Goal: Information Seeking & Learning: Learn about a topic

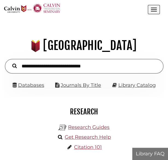
scroll to position [50, 151]
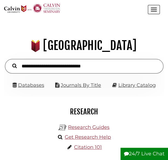
click at [41, 66] on input "text" at bounding box center [84, 66] width 159 height 14
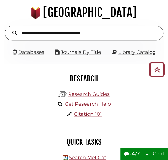
scroll to position [33, 0]
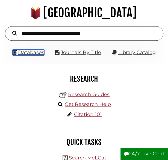
click at [37, 50] on link "Databases" at bounding box center [29, 52] width 32 height 6
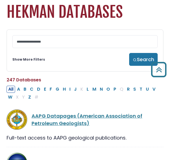
scroll to position [22, 0]
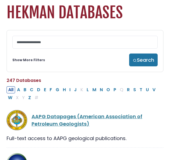
click at [31, 54] on div "Show More Filters Search" at bounding box center [84, 60] width 145 height 13
click at [33, 58] on link "Show More Filters" at bounding box center [28, 60] width 33 height 5
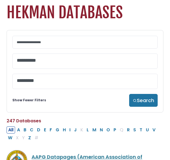
click at [45, 58] on textarea "Search" at bounding box center [85, 61] width 136 height 6
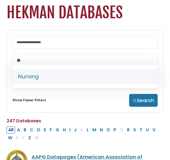
type textarea "**"
select select "*****"
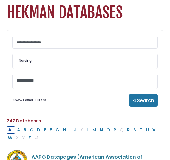
scroll to position [202, 0]
click at [152, 94] on button "Search" at bounding box center [143, 100] width 28 height 13
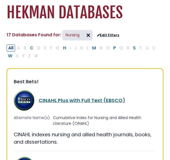
click at [77, 97] on link "CINAHL Plus with Full Text (EBSCO)" at bounding box center [82, 100] width 86 height 7
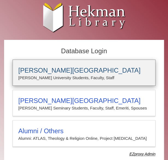
type input "**********"
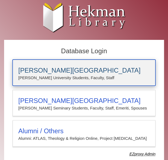
click at [60, 70] on h3 "Calvin University" at bounding box center [84, 71] width 132 height 8
click at [43, 69] on h3 "[PERSON_NAME][GEOGRAPHIC_DATA]" at bounding box center [84, 71] width 132 height 8
click at [48, 69] on h3 "[PERSON_NAME][GEOGRAPHIC_DATA]" at bounding box center [84, 71] width 132 height 8
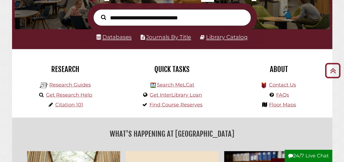
scroll to position [84, 0]
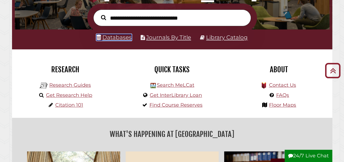
click at [116, 40] on link "Databases" at bounding box center [113, 37] width 35 height 7
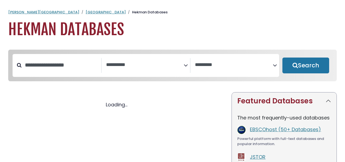
select select "Database Subject Filter"
select select "Database Vendors Filter"
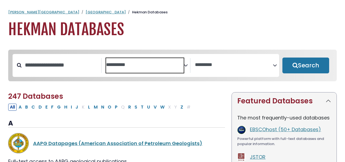
select select "Database Subject Filter"
select select "Database Vendors Filter"
click at [113, 66] on textarea "Search" at bounding box center [145, 65] width 78 height 6
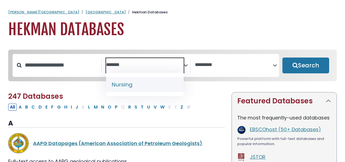
type textarea "*******"
select select "*****"
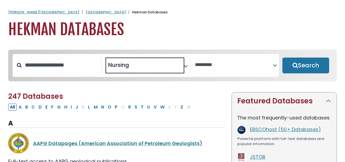
scroll to position [200, 0]
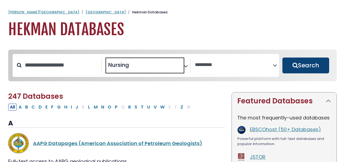
click at [307, 65] on button "Search" at bounding box center [305, 66] width 47 height 16
select select "Database Vendors Filter"
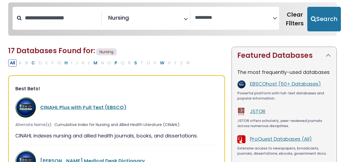
scroll to position [48, 0]
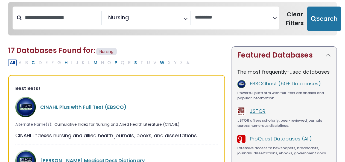
click at [69, 112] on div "CINAHL Plus with Full Text (EBSCO)" at bounding box center [116, 107] width 203 height 21
click at [64, 106] on link "CINAHL Plus with Full Text (EBSCO)" at bounding box center [83, 107] width 86 height 7
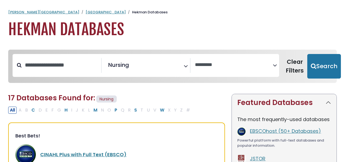
select select "Database Vendors Filter"
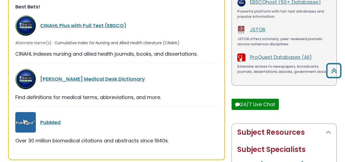
scroll to position [130, 0]
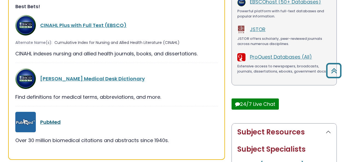
click at [53, 121] on link "PubMed" at bounding box center [50, 122] width 21 height 7
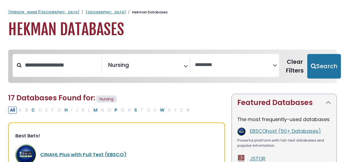
select select "Database Vendors Filter"
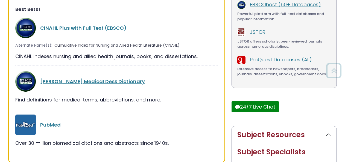
scroll to position [130, 0]
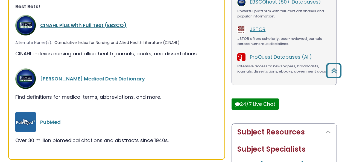
click at [54, 25] on link "CINAHL Plus with Full Text (EBSCO)" at bounding box center [83, 25] width 86 height 7
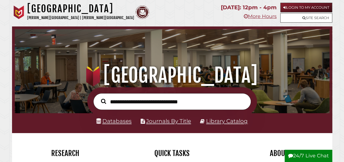
scroll to position [104, 312]
click at [112, 128] on div "Databases Journals By Title Library Catalog" at bounding box center [172, 123] width 320 height 20
click at [110, 125] on link "Databases" at bounding box center [113, 121] width 35 height 7
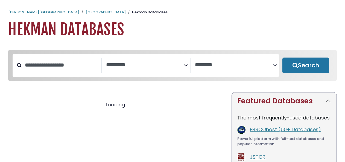
select select "Database Subject Filter"
select select "Database Vendors Filter"
select select "Database Subject Filter"
select select "Database Vendors Filter"
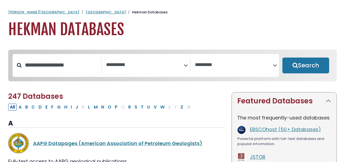
click at [110, 73] on div "**********" at bounding box center [146, 65] width 89 height 15
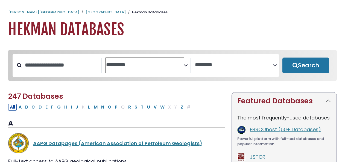
click at [112, 69] on span "Search filters" at bounding box center [145, 65] width 78 height 15
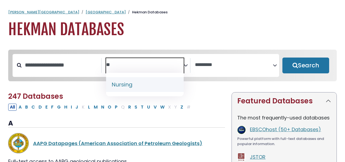
type textarea "**"
select select "*****"
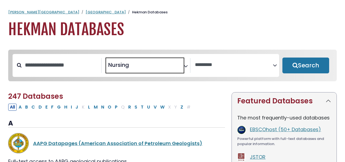
scroll to position [200, 0]
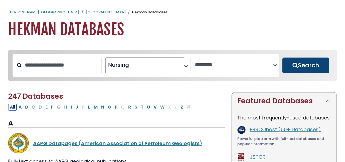
click at [300, 72] on button "Search" at bounding box center [305, 66] width 47 height 16
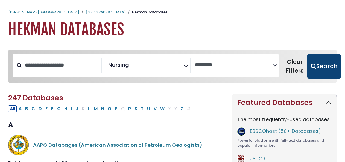
select select "Database Vendors Filter"
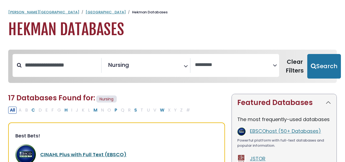
click at [66, 156] on link "CINAHL Plus with Full Text (EBSCO)" at bounding box center [83, 154] width 86 height 7
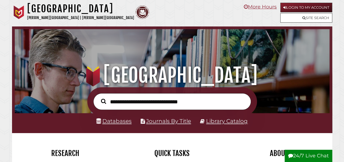
scroll to position [104, 312]
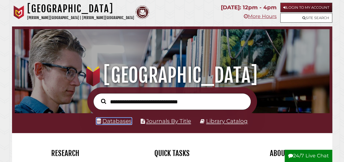
click at [112, 121] on link "Databases" at bounding box center [113, 121] width 35 height 7
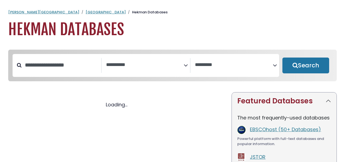
select select "Database Subject Filter"
select select "Database Vendors Filter"
select select "Database Subject Filter"
select select "Database Vendors Filter"
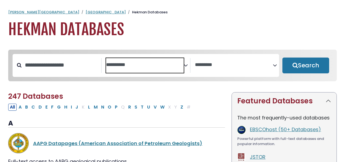
click at [123, 69] on span "Search filters" at bounding box center [145, 65] width 78 height 15
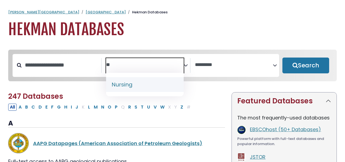
type textarea "**"
select select "*****"
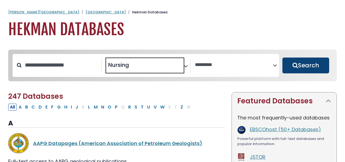
click at [299, 67] on button "Search" at bounding box center [305, 66] width 47 height 16
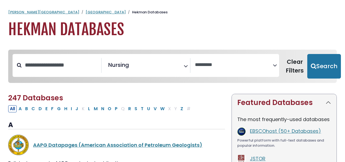
select select "Database Vendors Filter"
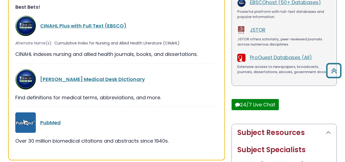
scroll to position [128, 0]
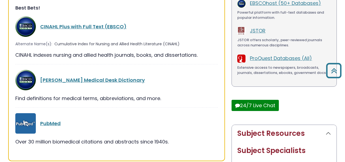
click at [256, 6] on div "EBSCOhost (50+ Databases)" at bounding box center [290, 3] width 81 height 8
click at [256, 4] on link "EBSCOhost (50+ Databases)" at bounding box center [285, 3] width 71 height 7
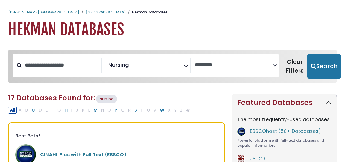
select select "Database Vendors Filter"
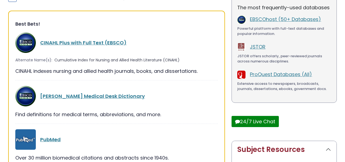
scroll to position [128, 0]
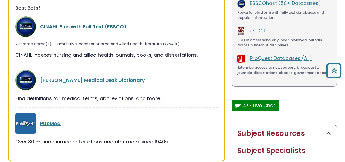
click at [88, 25] on link "CINAHL Plus with Full Text (EBSCO)" at bounding box center [83, 26] width 86 height 7
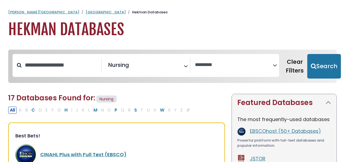
select select "Database Vendors Filter"
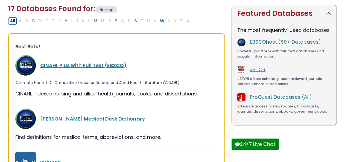
scroll to position [117, 0]
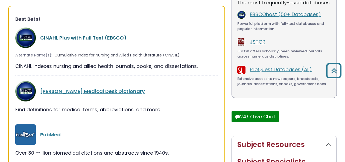
click at [107, 39] on link "CINAHL Plus with Full Text (EBSCO)" at bounding box center [83, 37] width 86 height 7
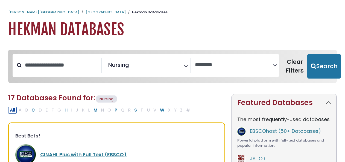
select select "Database Vendors Filter"
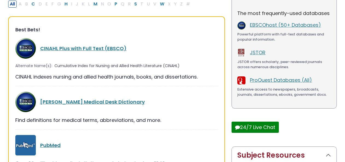
scroll to position [117, 0]
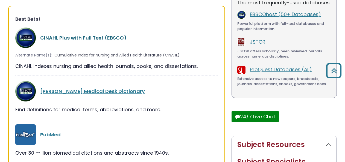
click at [109, 40] on link "CINAHL Plus with Full Text (EBSCO)" at bounding box center [83, 37] width 86 height 7
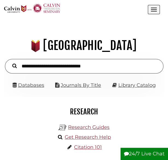
scroll to position [50, 151]
click at [39, 85] on link "Databases" at bounding box center [29, 85] width 32 height 6
click at [28, 85] on link "Databases" at bounding box center [29, 85] width 32 height 6
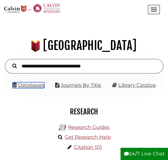
click at [33, 86] on link "Databases" at bounding box center [29, 85] width 32 height 6
click at [33, 88] on li "Databases" at bounding box center [29, 85] width 32 height 9
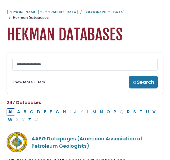
click at [34, 81] on div "Show More Filters Search" at bounding box center [84, 82] width 145 height 13
click at [35, 80] on link "Show More Filters" at bounding box center [28, 82] width 33 height 5
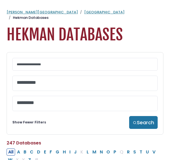
click at [34, 82] on span at bounding box center [85, 83] width 136 height 15
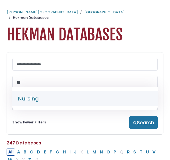
type textarea "**"
click at [41, 86] on span "**" at bounding box center [85, 83] width 136 height 15
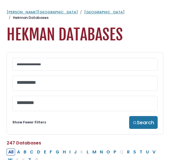
click at [35, 80] on textarea "Search" at bounding box center [85, 83] width 136 height 6
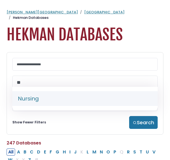
type textarea "**"
select select "*****"
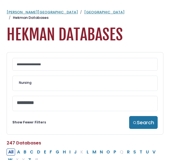
scroll to position [202, 0]
click at [137, 124] on div "**********" at bounding box center [85, 93] width 156 height 83
click at [137, 124] on button "Search" at bounding box center [143, 122] width 28 height 13
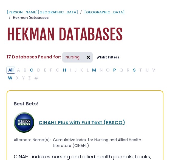
click at [51, 119] on link "CINAHL Plus with Full Text (EBSCO)" at bounding box center [82, 122] width 86 height 7
click at [69, 119] on link "CINAHL Plus with Full Text (EBSCO)" at bounding box center [82, 122] width 86 height 7
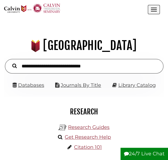
scroll to position [50, 151]
click at [36, 86] on link "Databases" at bounding box center [29, 85] width 32 height 6
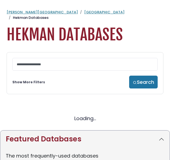
select select "Database Subject Filter"
select select "Database Vendors Filter"
select select "Database Subject Filter"
select select "Database Vendors Filter"
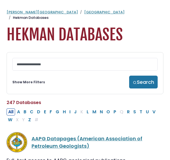
click at [29, 80] on link "Show More Filters" at bounding box center [28, 82] width 33 height 5
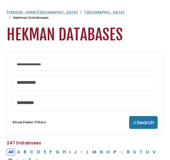
click at [29, 80] on textarea "Search" at bounding box center [85, 83] width 136 height 6
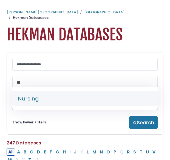
type textarea "**"
select select "*****"
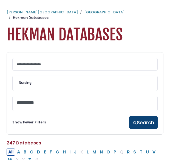
click at [138, 118] on button "Search" at bounding box center [143, 122] width 28 height 13
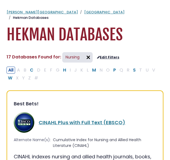
click at [63, 122] on div "CINAHL Plus with Full Text (EBSCO)" at bounding box center [85, 122] width 142 height 21
click at [61, 119] on link "CINAHL Plus with Full Text (EBSCO)" at bounding box center [82, 122] width 86 height 7
